Goal: Task Accomplishment & Management: Manage account settings

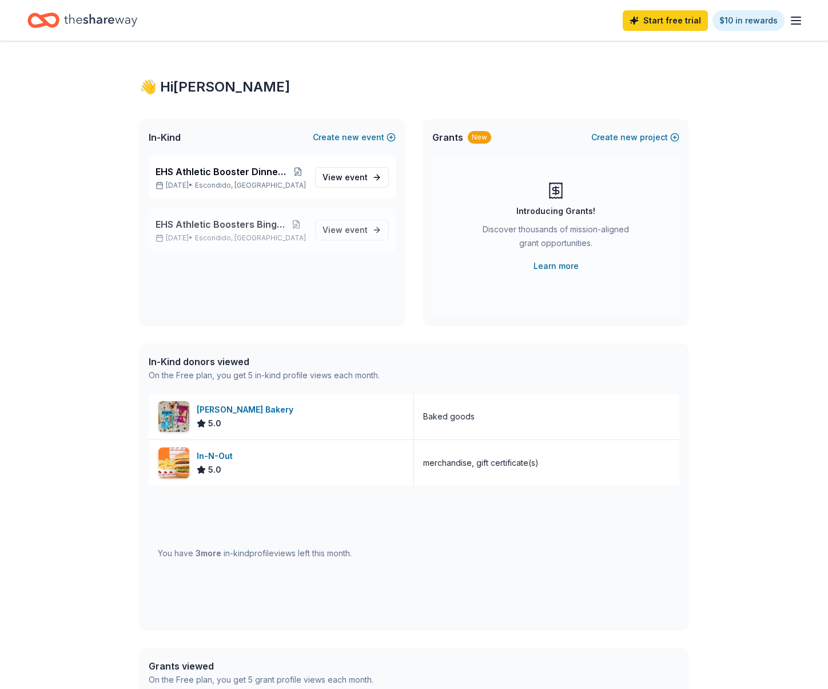
click at [250, 227] on span "EHS Athletic Boosters Bingo Night!" at bounding box center [221, 224] width 131 height 14
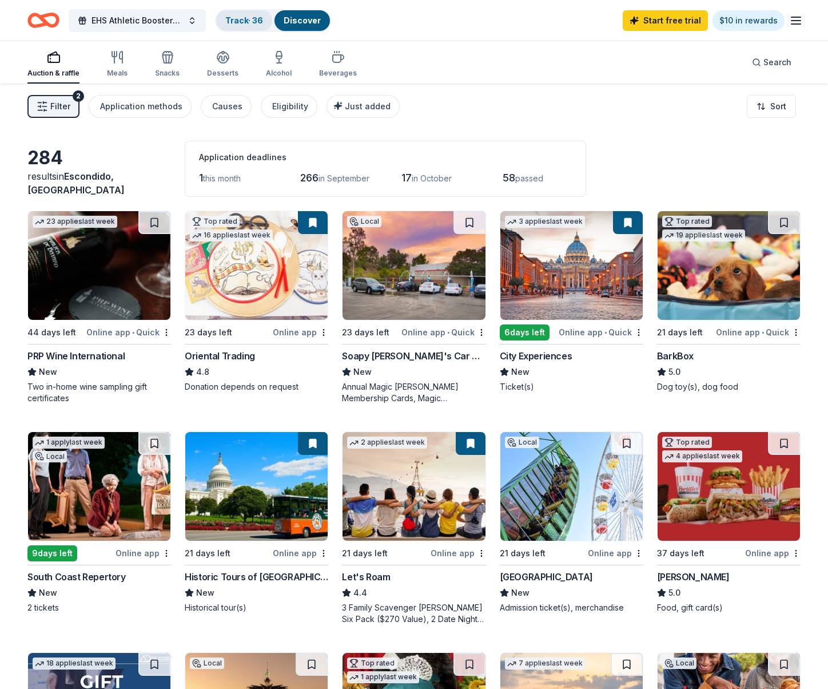
click at [247, 14] on div "Track · 36" at bounding box center [244, 20] width 56 height 21
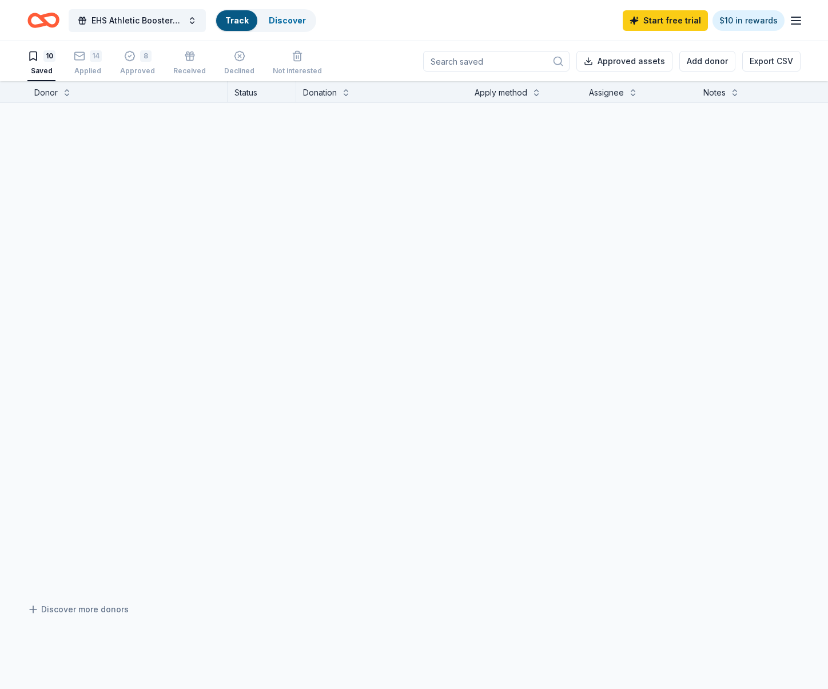
scroll to position [1, 0]
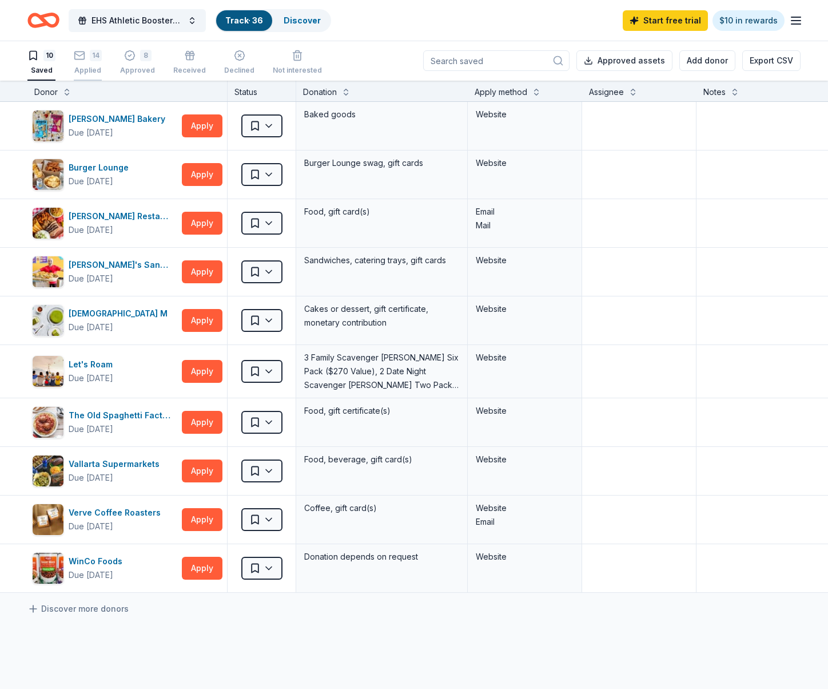
click at [90, 51] on div "14" at bounding box center [96, 55] width 12 height 11
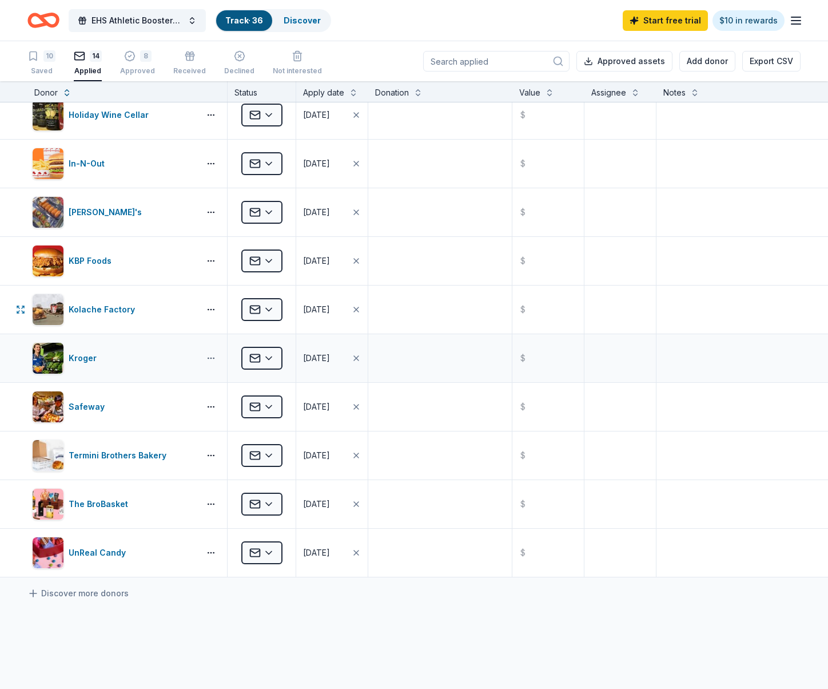
scroll to position [216, 0]
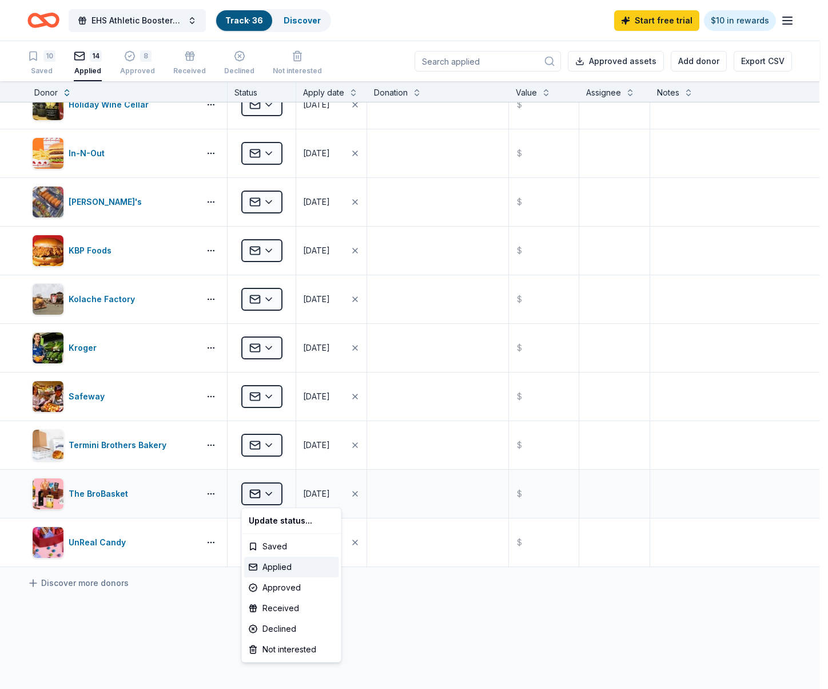
click at [273, 493] on html "EHS Athletic Boosters Bingo Night! Track · 36 Discover Start free trial $10 in …" at bounding box center [414, 344] width 828 height 689
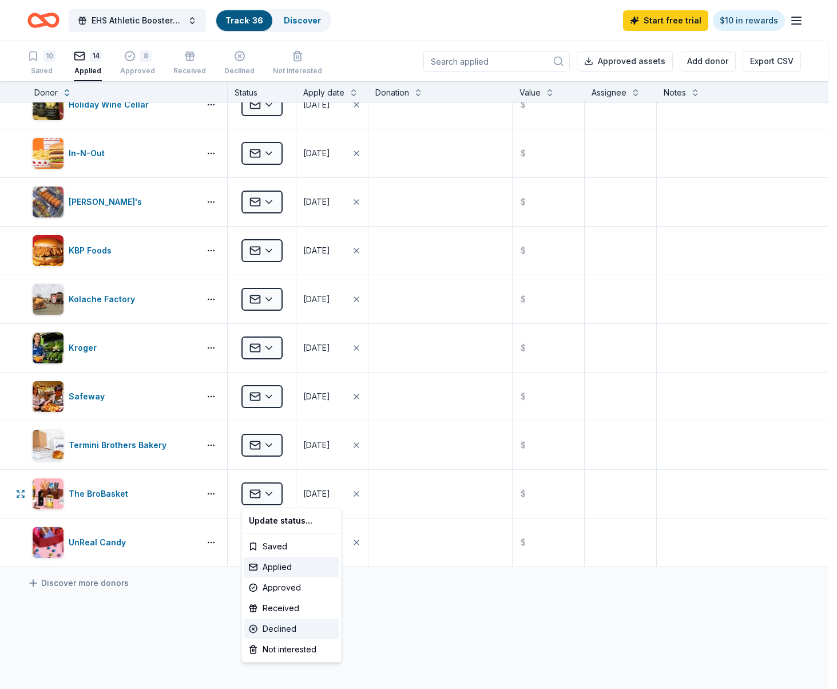
click at [282, 624] on div "Declined" at bounding box center [291, 628] width 95 height 21
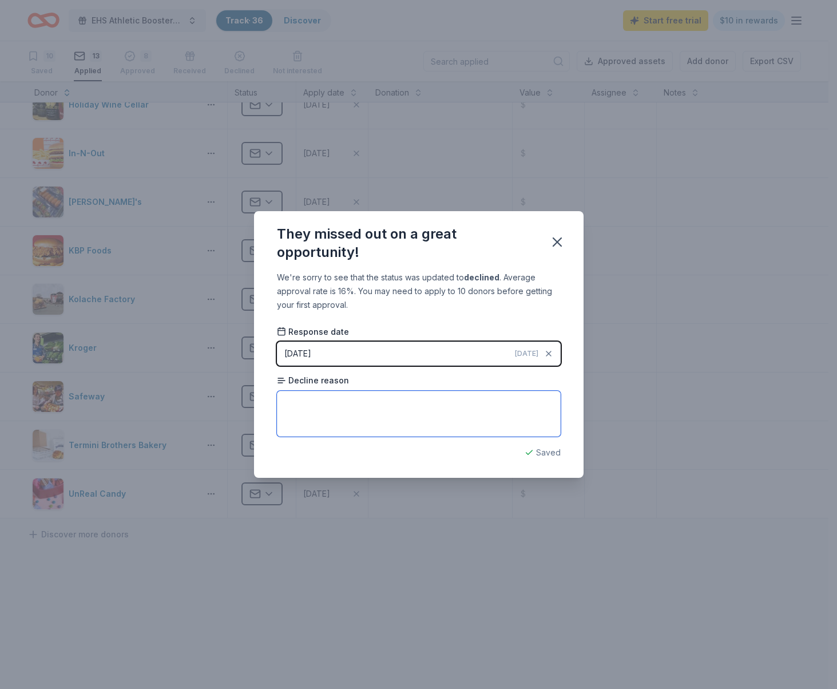
click at [334, 404] on textarea at bounding box center [419, 414] width 284 height 46
type textarea "T"
click at [371, 354] on button "[DATE] [DATE]" at bounding box center [419, 354] width 284 height 24
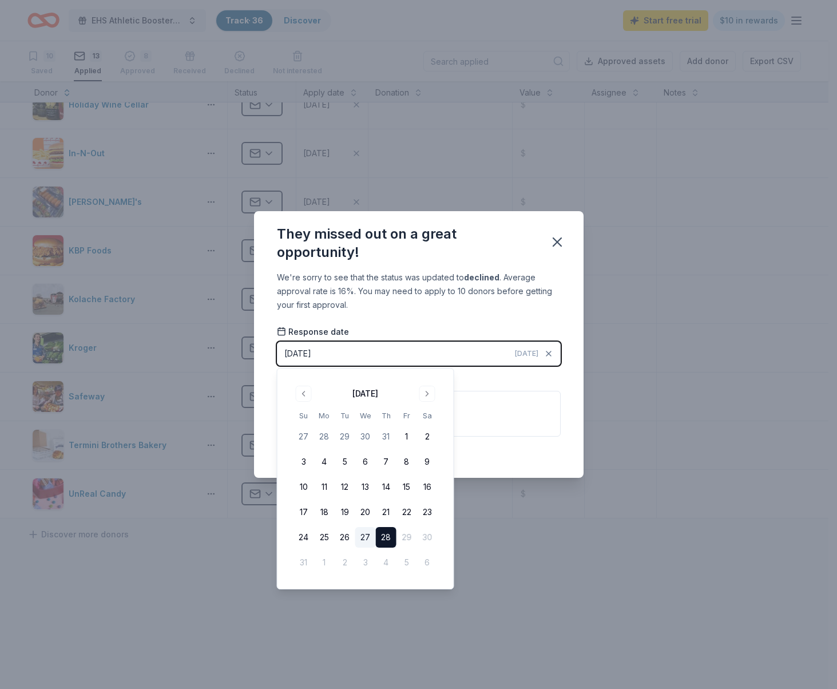
click at [366, 534] on button "27" at bounding box center [365, 537] width 21 height 21
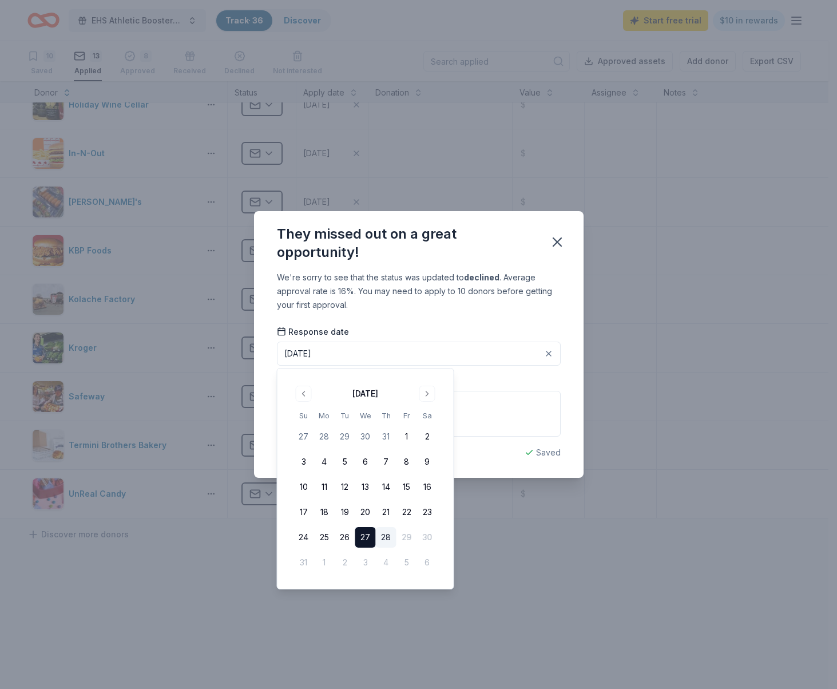
click at [535, 228] on div "They missed out on a great opportunity!" at bounding box center [418, 240] width 329 height 59
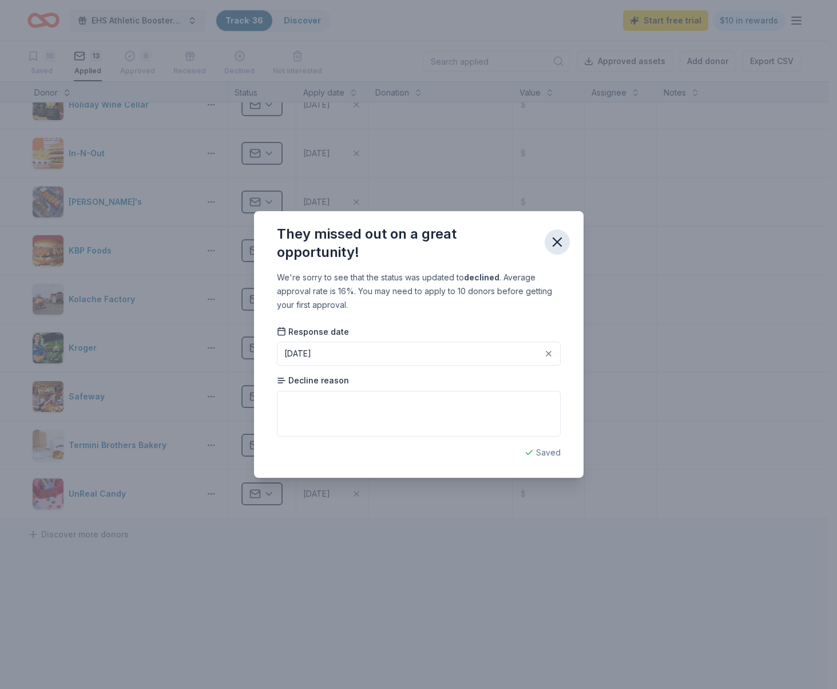
click at [557, 236] on icon "button" at bounding box center [557, 242] width 16 height 16
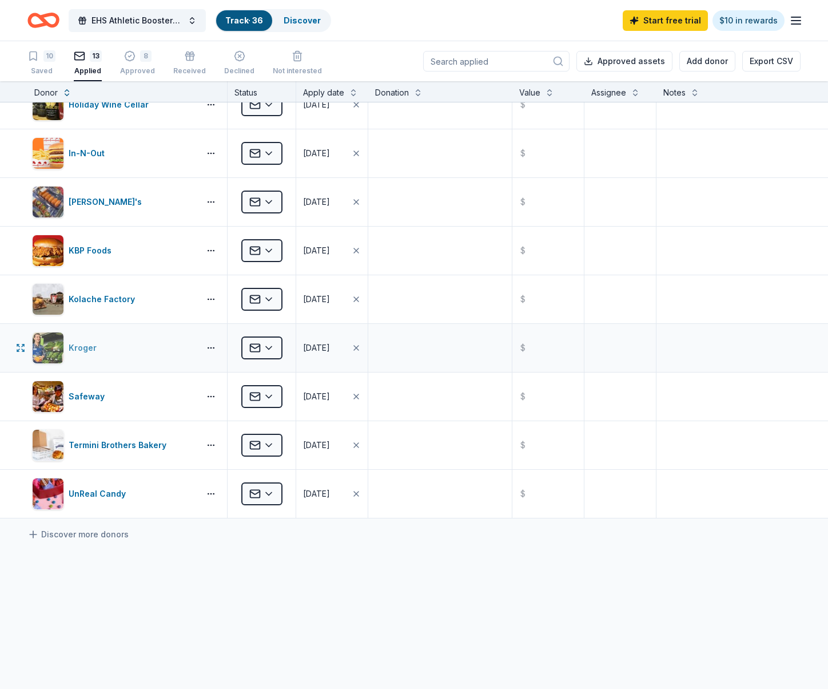
scroll to position [0, 0]
